Goal: Navigation & Orientation: Understand site structure

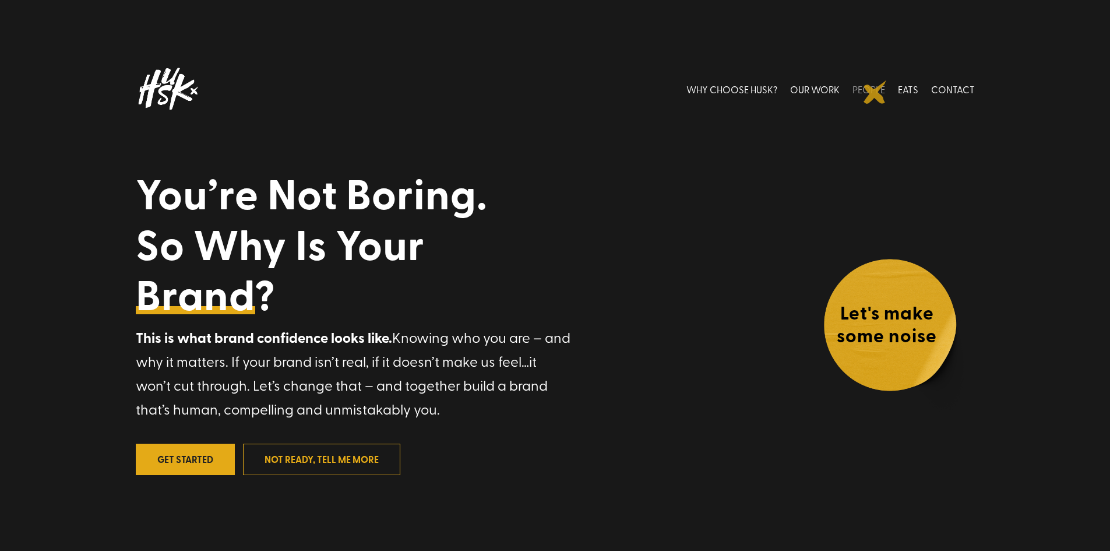
click at [875, 92] on link "PEOPLE" at bounding box center [869, 89] width 33 height 52
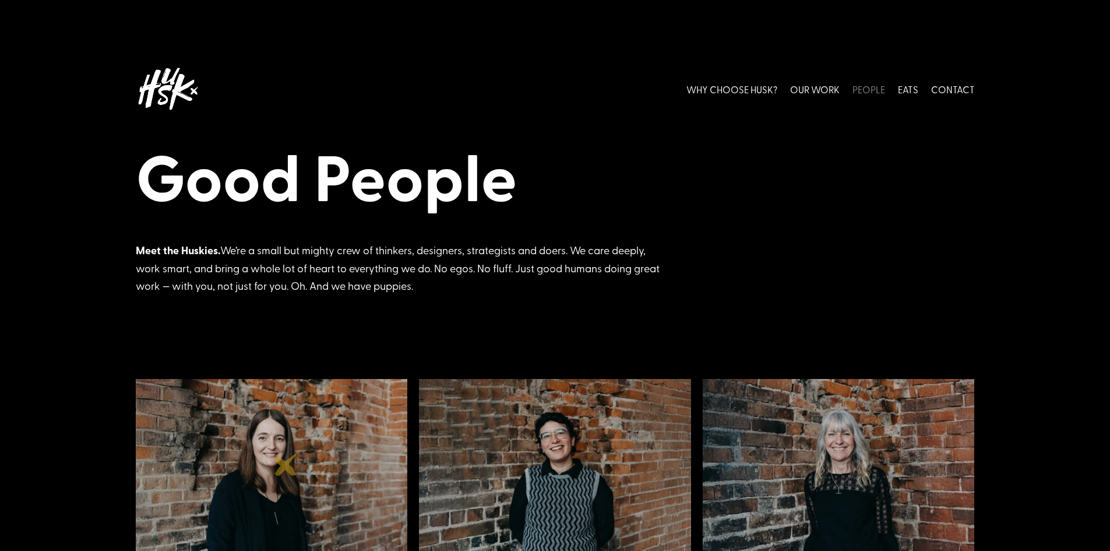
click at [286, 464] on img at bounding box center [272, 476] width 272 height 194
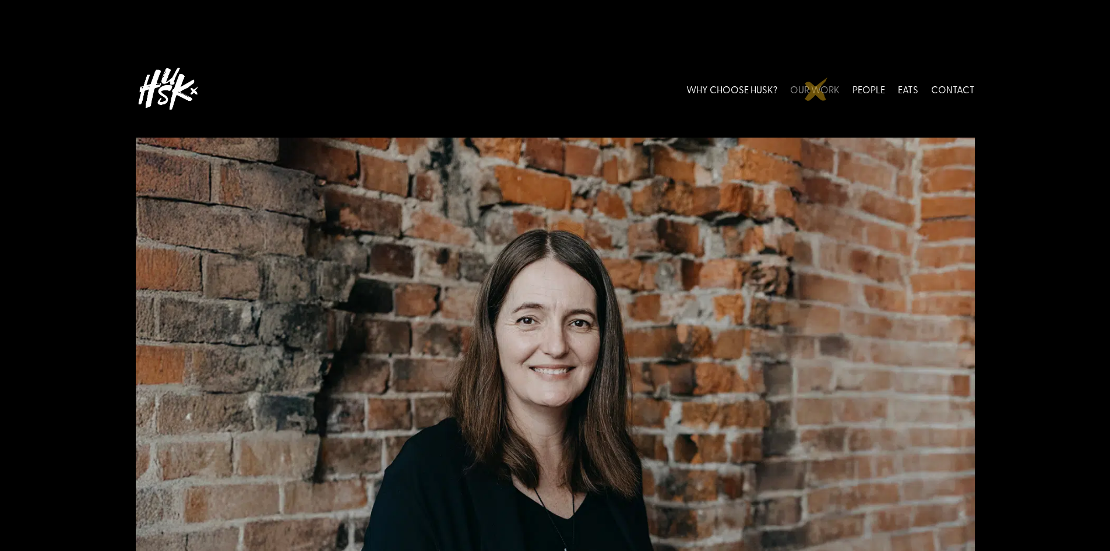
click at [817, 89] on link "OUR WORK" at bounding box center [815, 89] width 50 height 52
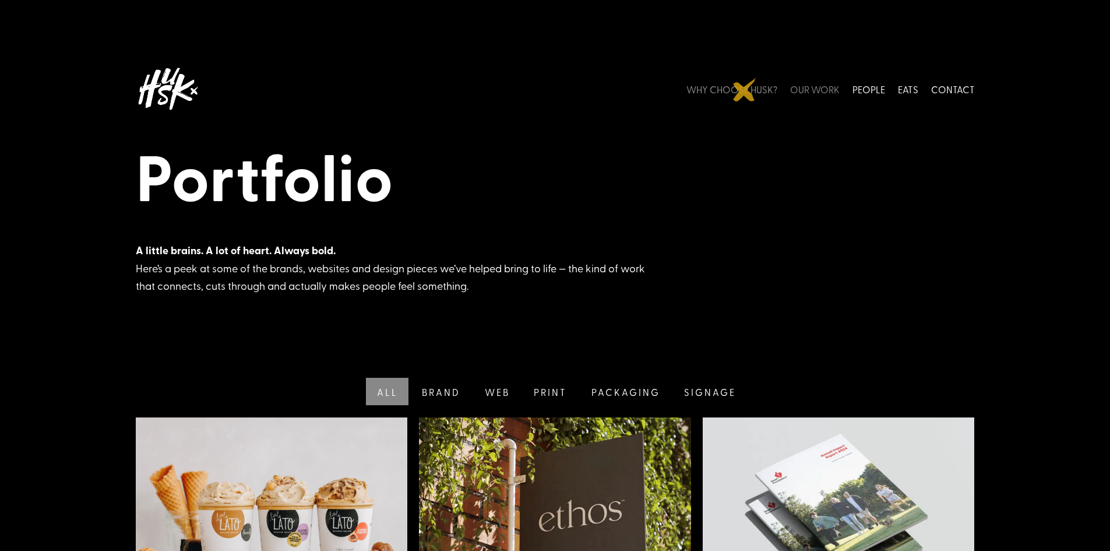
click at [745, 90] on link "WHY CHOOSE HUSK?" at bounding box center [732, 89] width 91 height 52
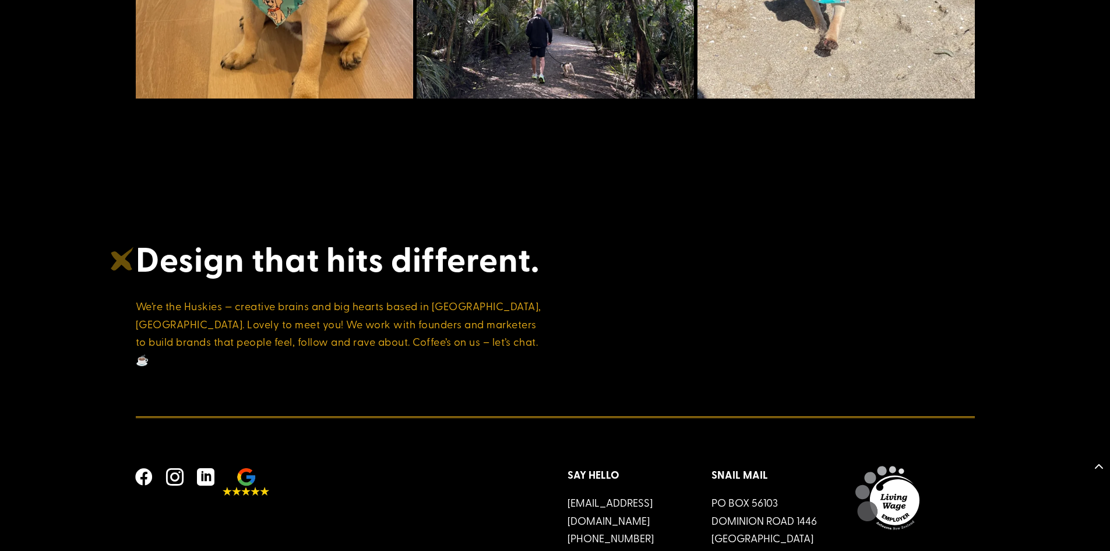
scroll to position [4564, 0]
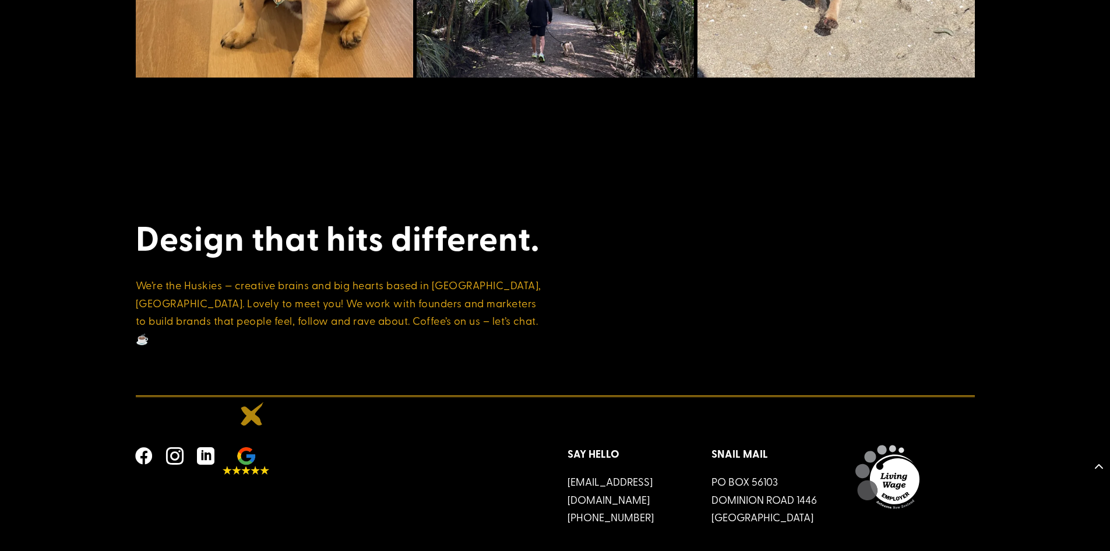
click at [252, 447] on img at bounding box center [246, 461] width 47 height 28
